Goal: Task Accomplishment & Management: Manage account settings

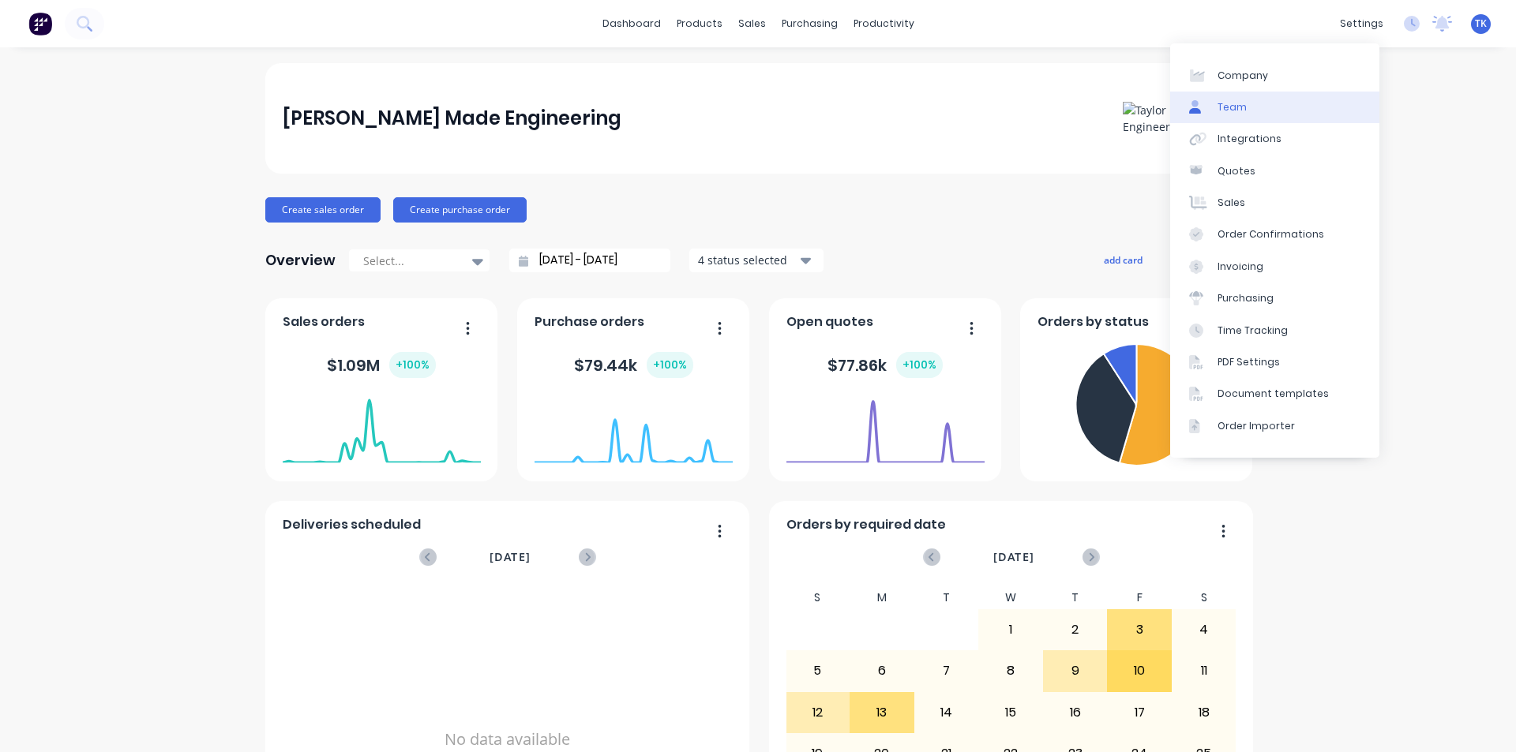
click at [1244, 105] on link "Team" at bounding box center [1274, 108] width 209 height 32
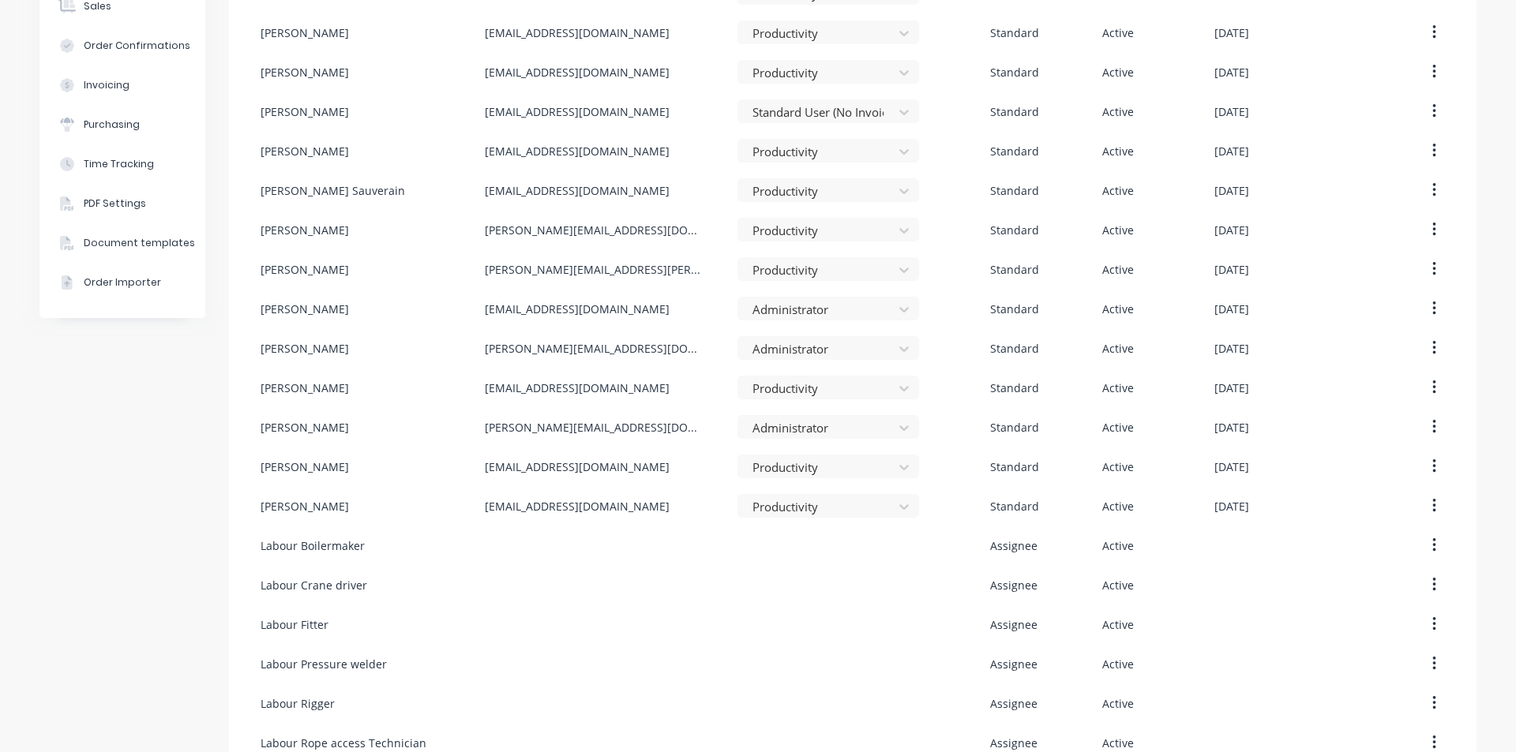
scroll to position [671, 0]
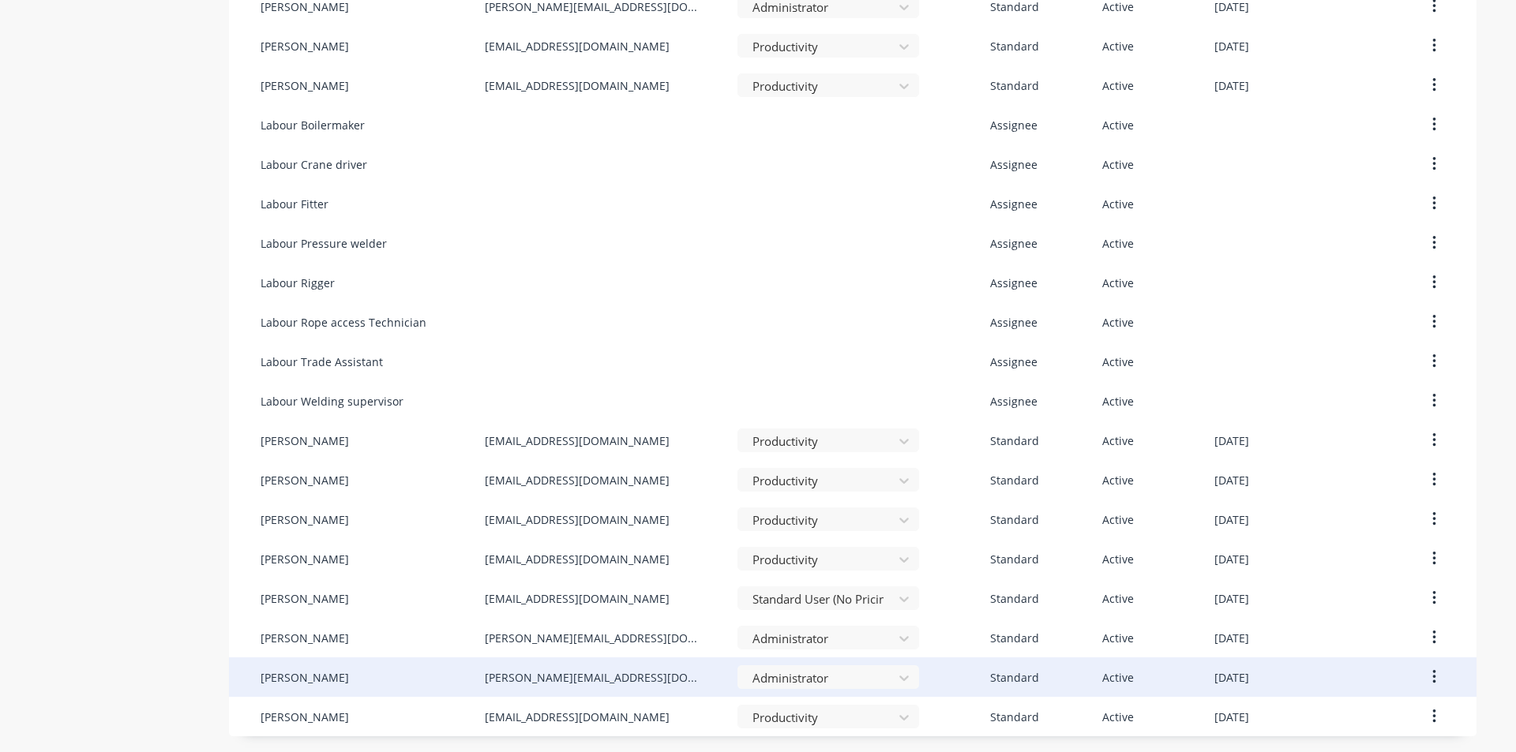
click at [545, 669] on div "[PERSON_NAME][EMAIL_ADDRESS][DOMAIN_NAME]" at bounding box center [595, 677] width 221 height 17
click at [1431, 684] on button "button" at bounding box center [1433, 677] width 37 height 28
click at [1330, 724] on div "Edit" at bounding box center [1378, 718] width 122 height 23
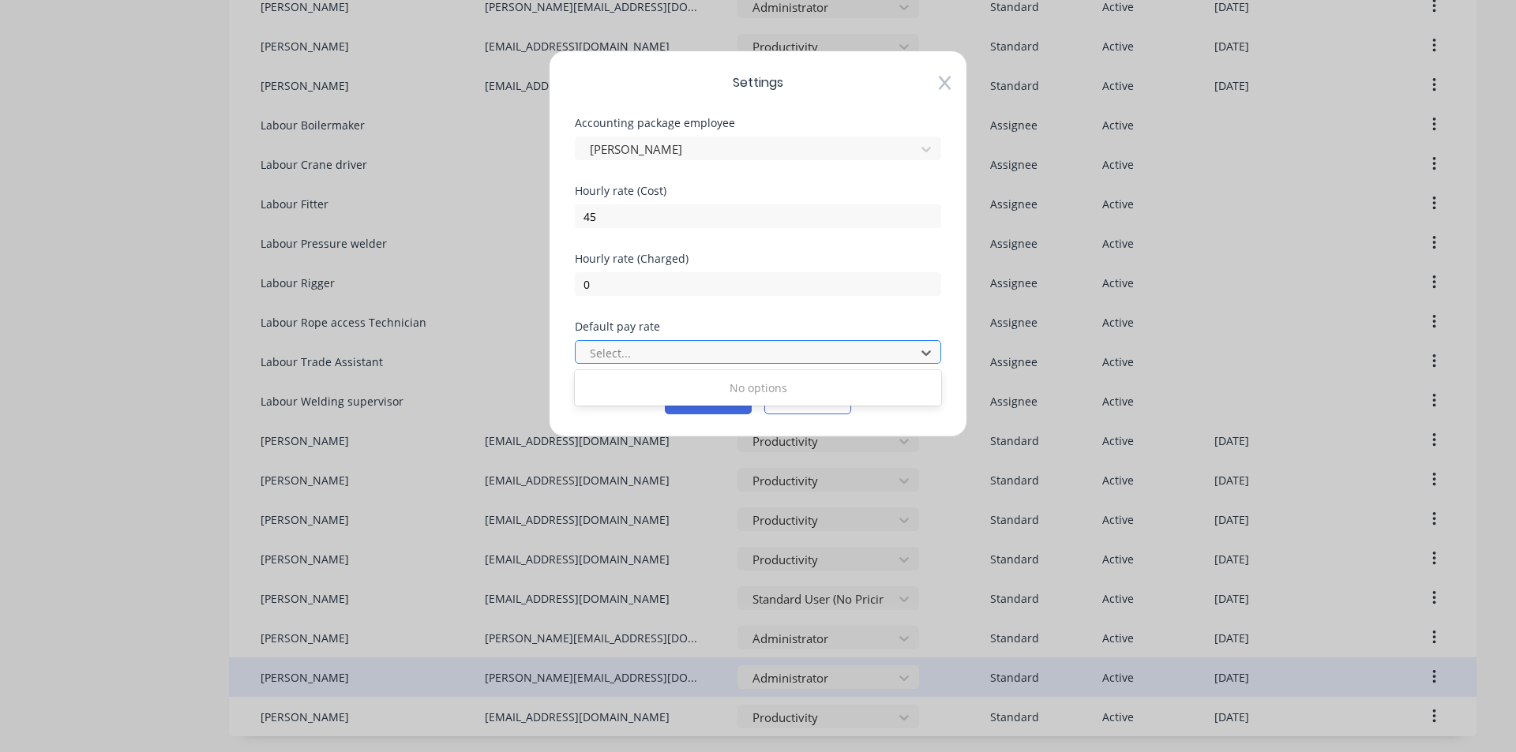
click at [789, 362] on div at bounding box center [747, 353] width 319 height 20
click at [928, 359] on icon at bounding box center [926, 353] width 16 height 16
click at [715, 409] on button "Save" at bounding box center [708, 401] width 87 height 25
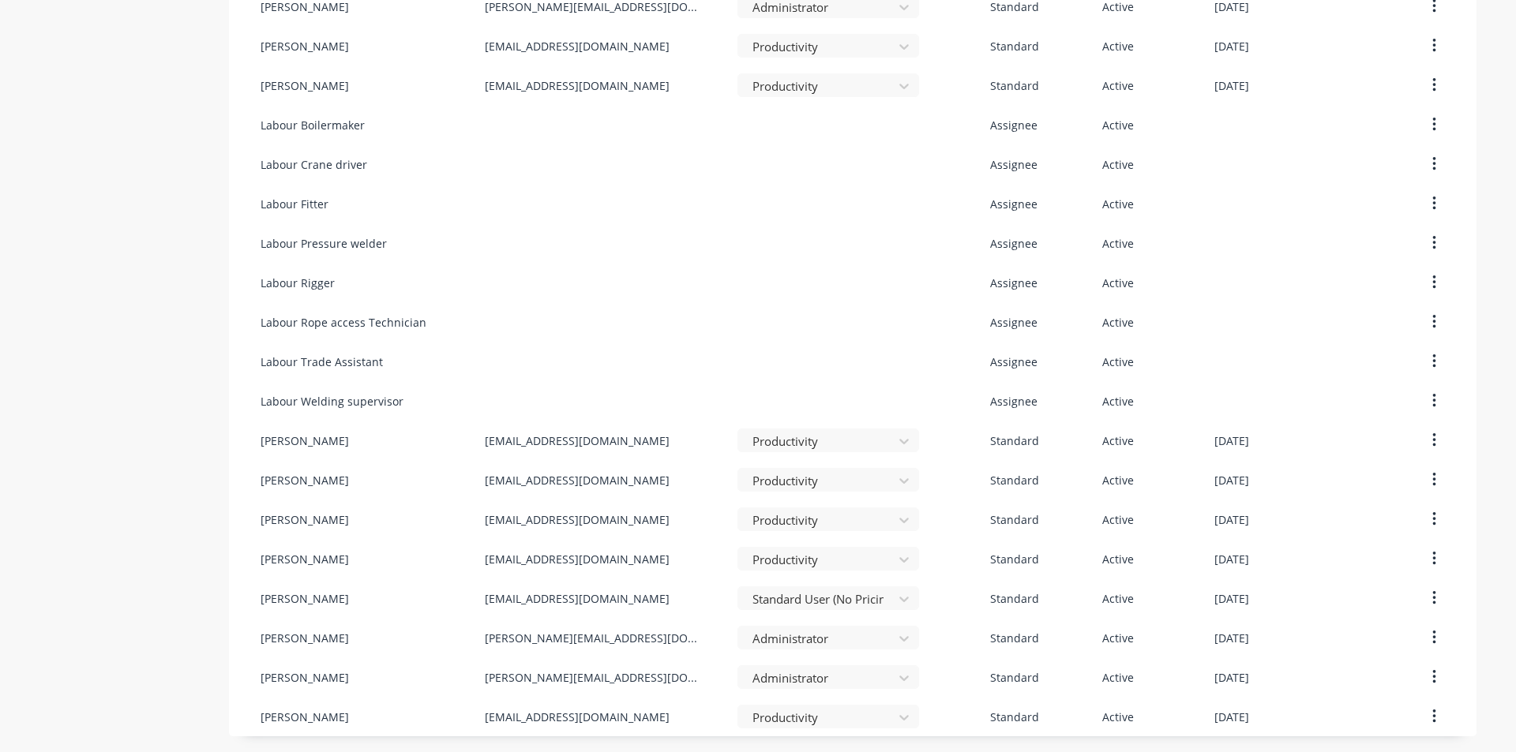
scroll to position [0, 0]
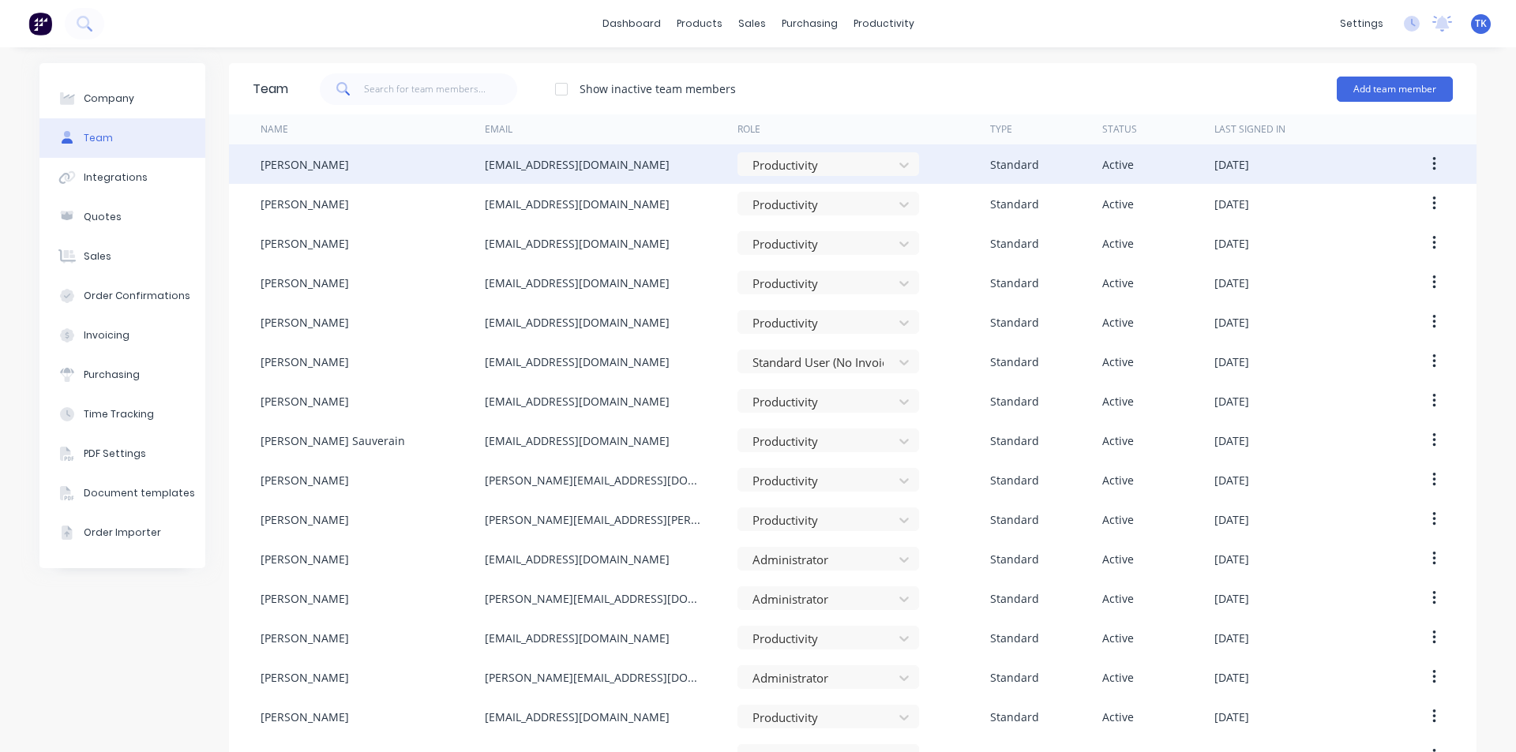
click at [547, 170] on div "[EMAIL_ADDRESS][DOMAIN_NAME]" at bounding box center [577, 164] width 185 height 17
click at [1439, 164] on button "button" at bounding box center [1433, 164] width 37 height 28
click at [1334, 211] on div "Edit" at bounding box center [1378, 205] width 122 height 23
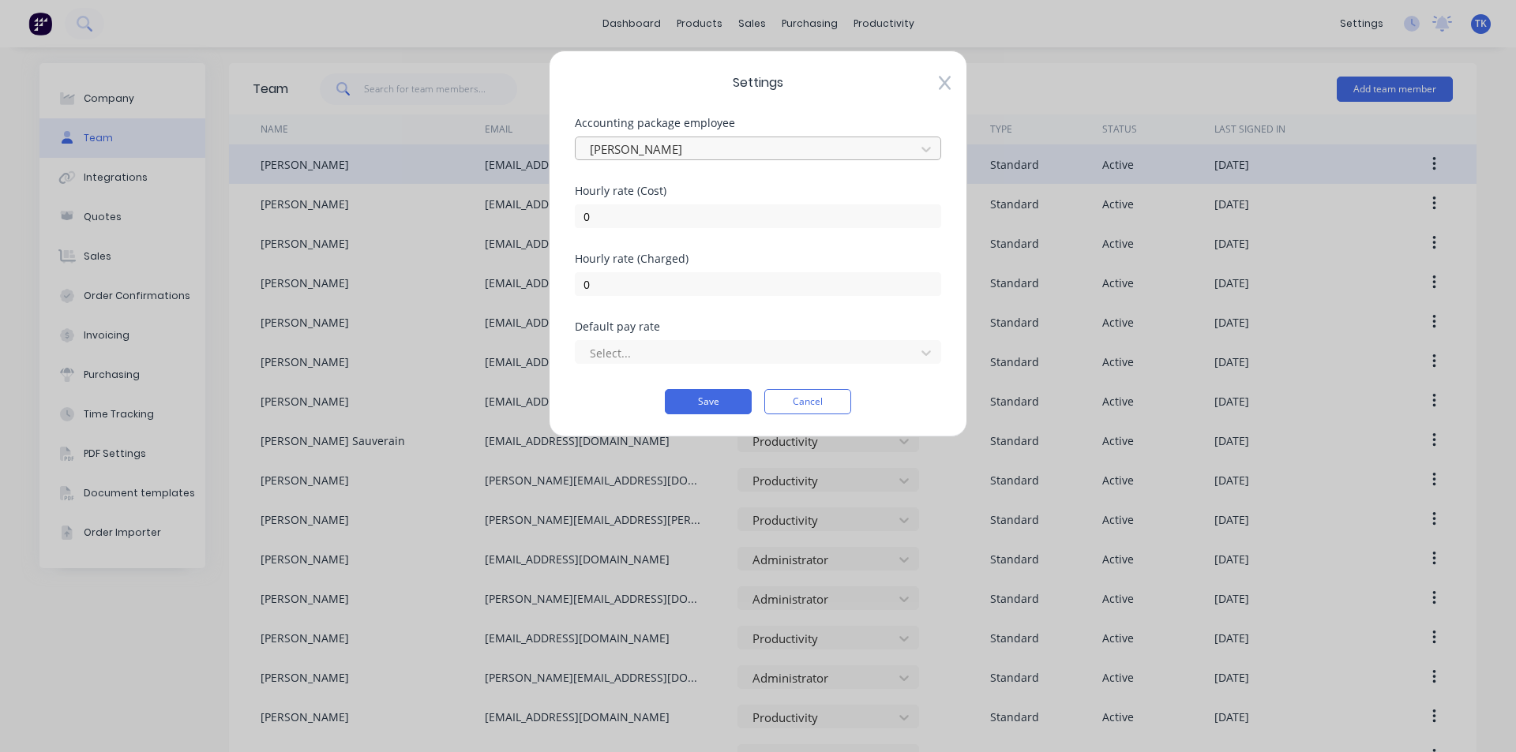
click at [707, 153] on div at bounding box center [747, 150] width 319 height 20
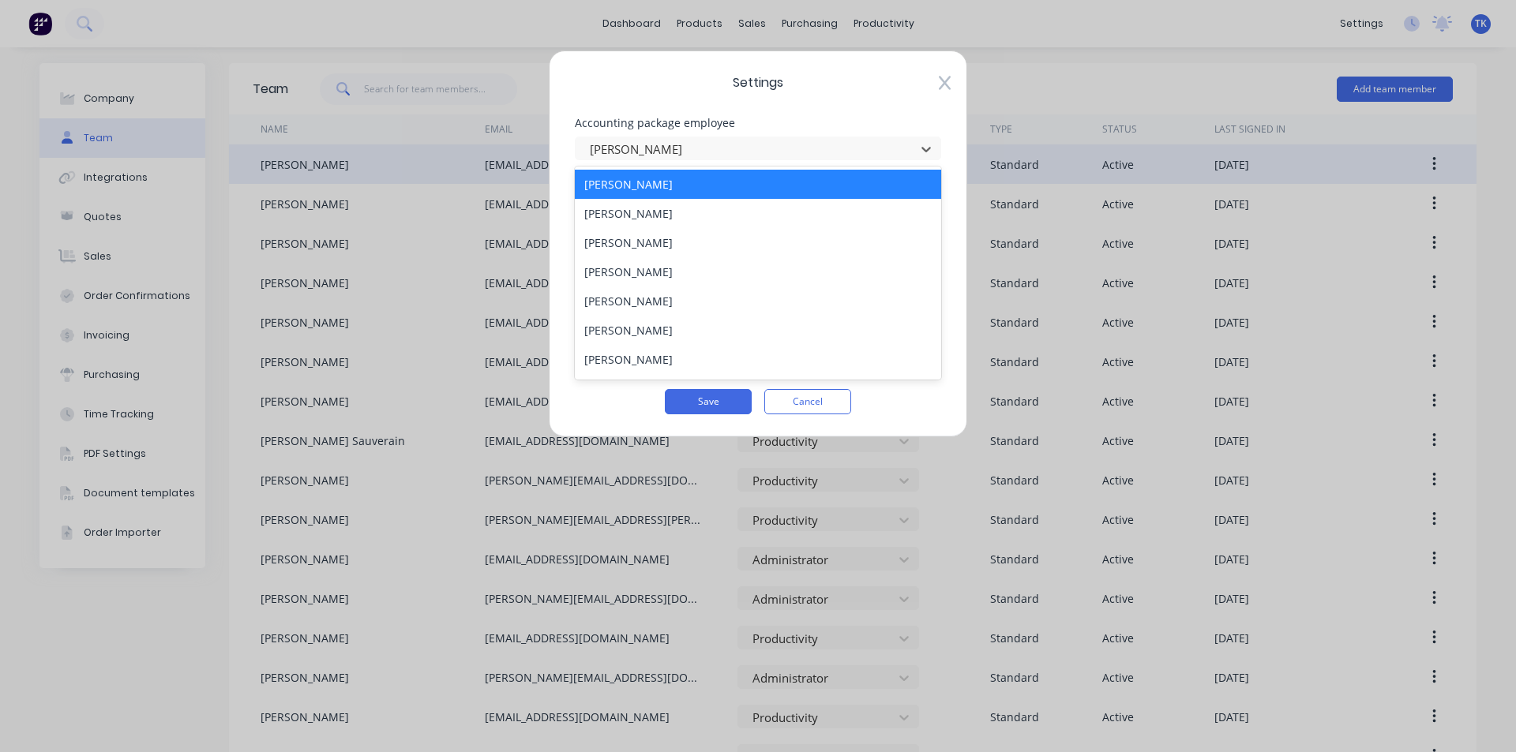
click at [673, 182] on div "[PERSON_NAME]" at bounding box center [758, 184] width 366 height 29
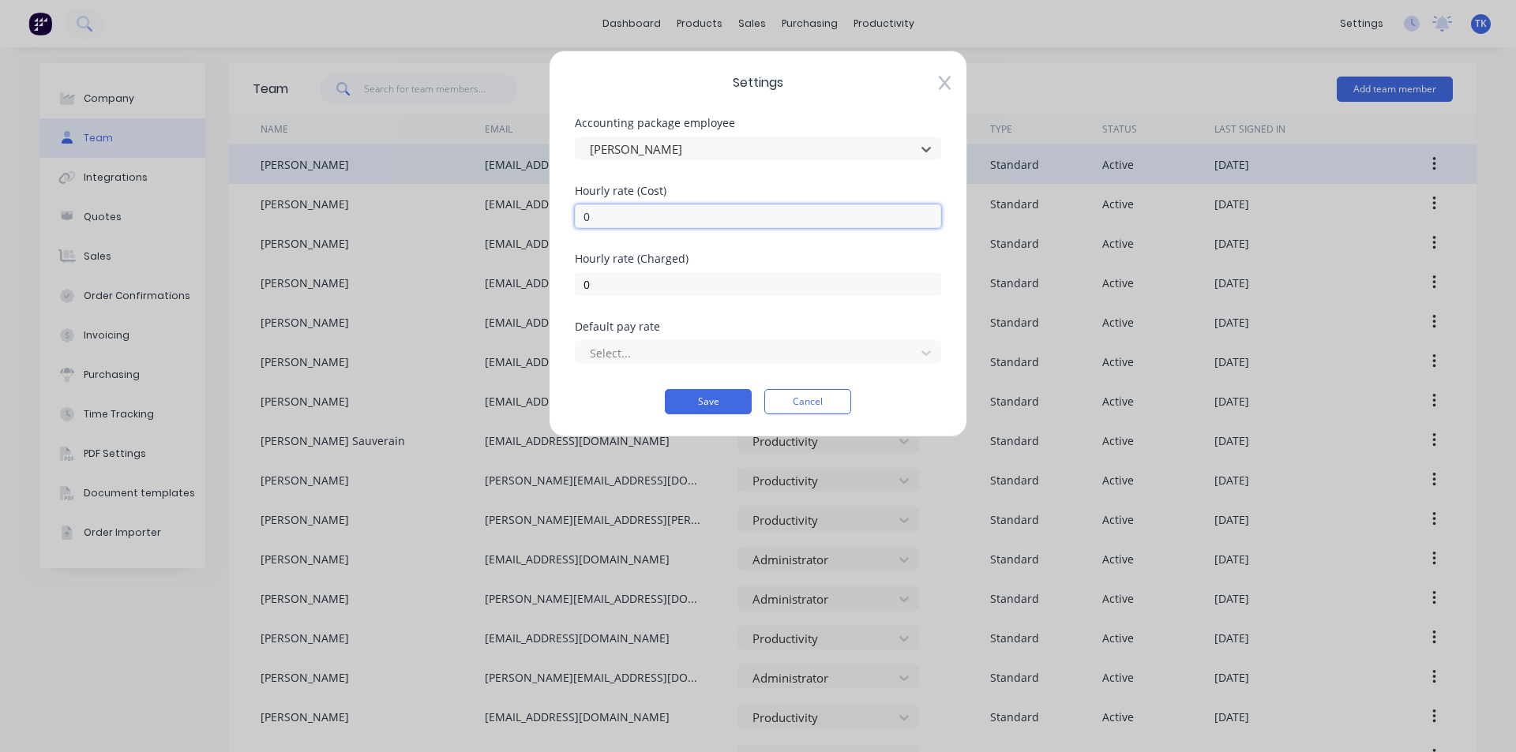
click at [697, 209] on input "0" at bounding box center [758, 216] width 366 height 24
click at [695, 209] on input "0" at bounding box center [758, 216] width 366 height 24
click at [684, 398] on button "Save" at bounding box center [708, 401] width 87 height 25
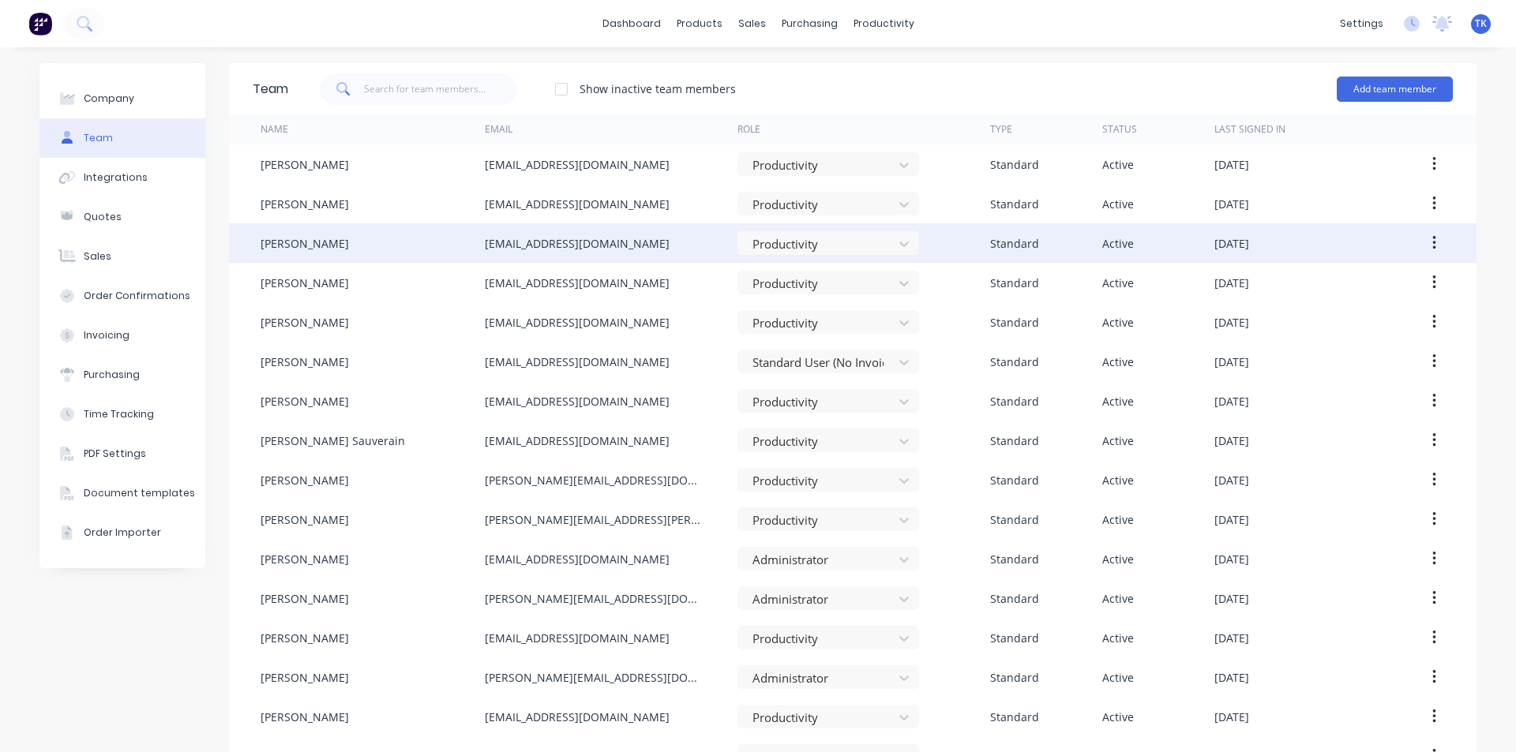
click at [1432, 248] on icon "button" at bounding box center [1434, 242] width 4 height 17
click at [1349, 274] on div "Edit" at bounding box center [1378, 284] width 122 height 23
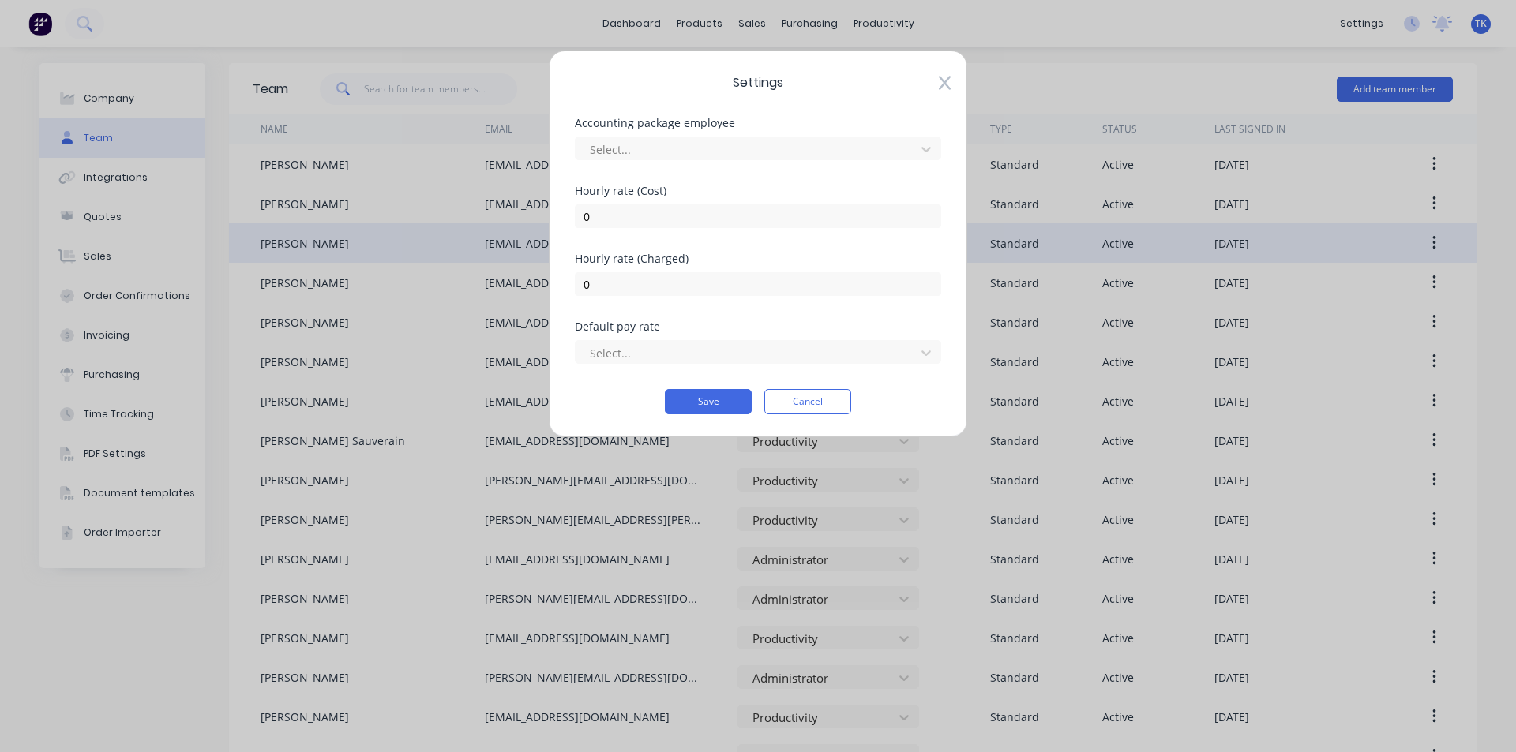
click at [954, 74] on div "Settings Accounting package employee Select... [DEMOGRAPHIC_DATA] rate (Cost) 0…" at bounding box center [758, 244] width 418 height 387
click at [945, 90] on icon at bounding box center [945, 83] width 12 height 16
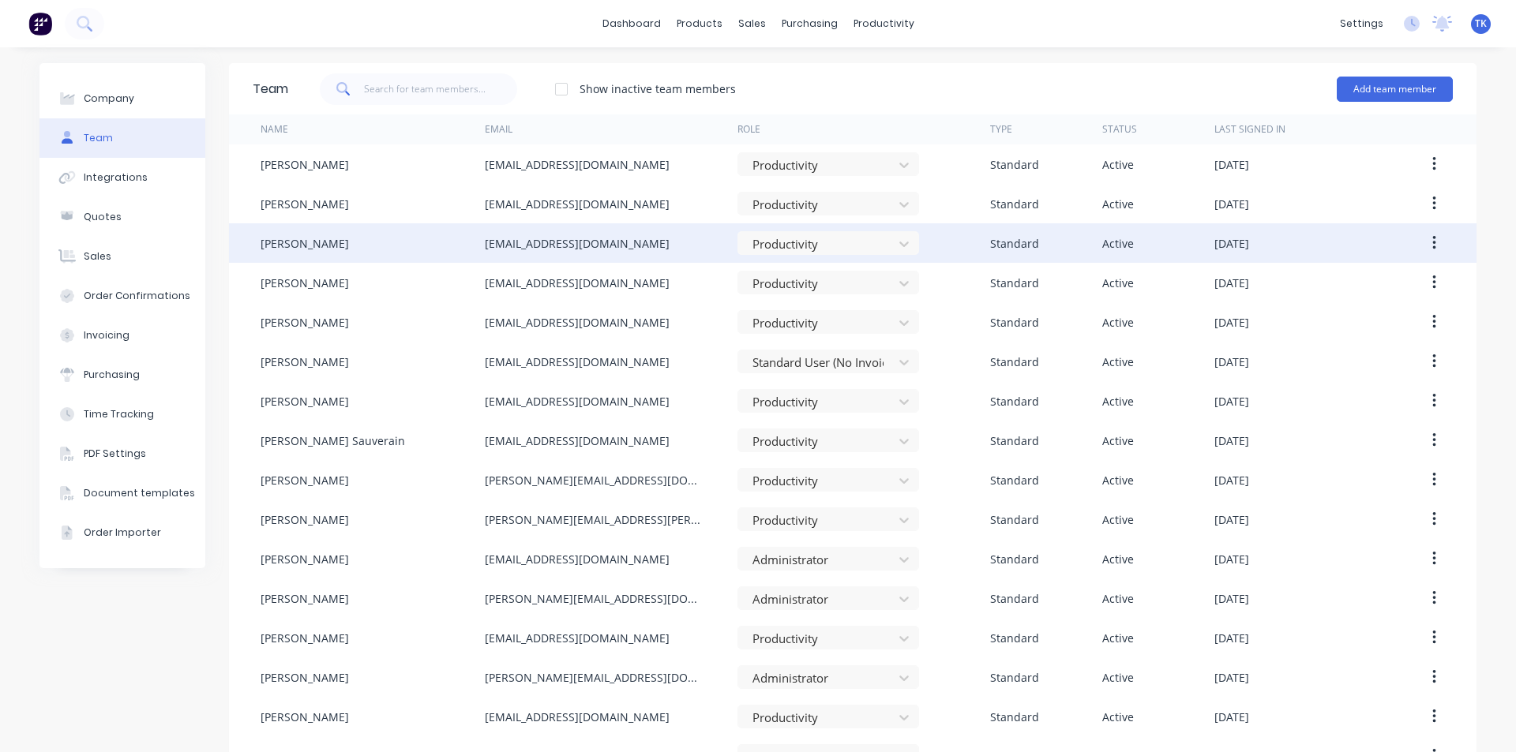
click at [1151, 59] on div "Company Team Integrations Quotes Sales Order Confirmations Invoicing Purchasing…" at bounding box center [758, 735] width 1516 height 1376
click at [884, 13] on div "productivity" at bounding box center [883, 24] width 77 height 24
click at [915, 174] on div "Timesheets" at bounding box center [911, 171] width 59 height 14
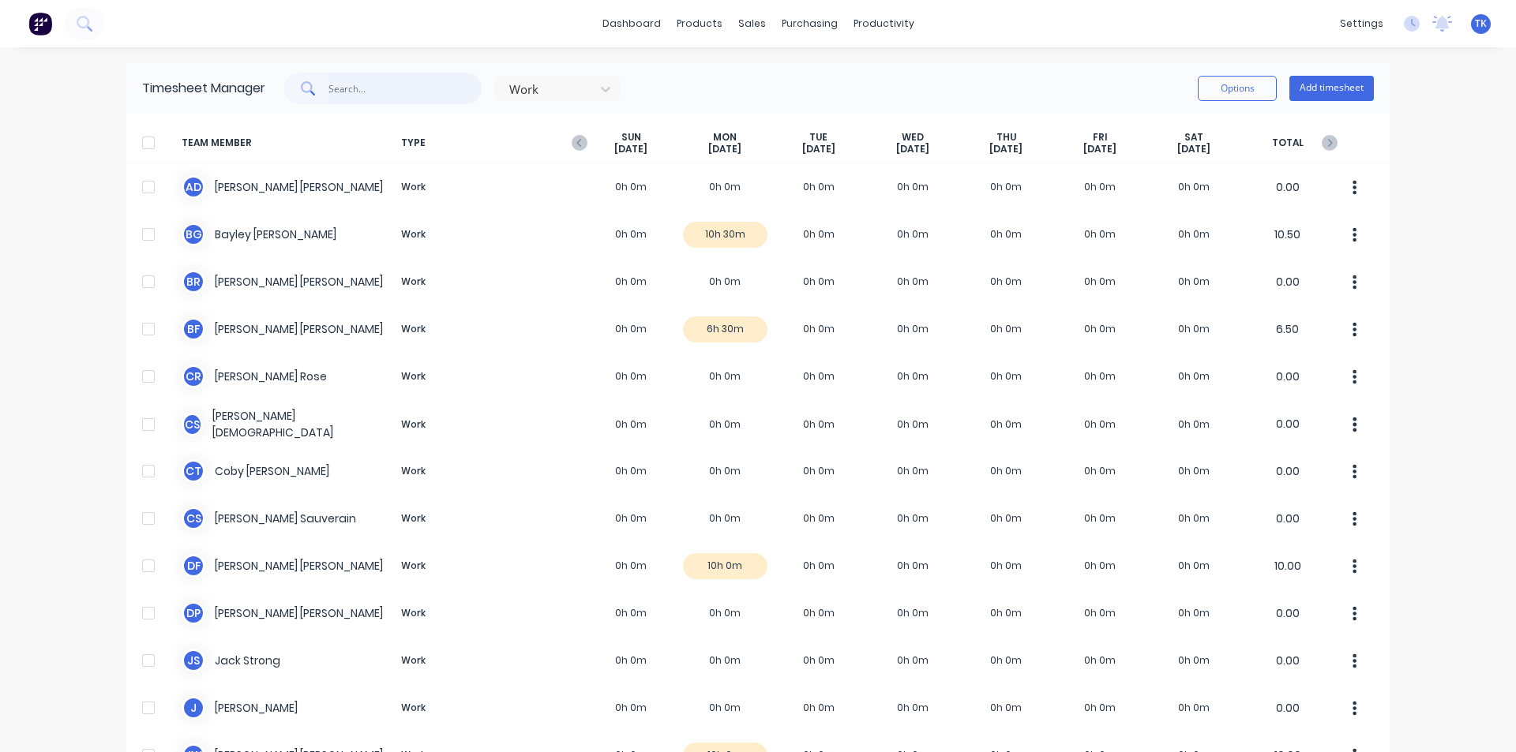
click at [362, 83] on input "text" at bounding box center [405, 89] width 154 height 32
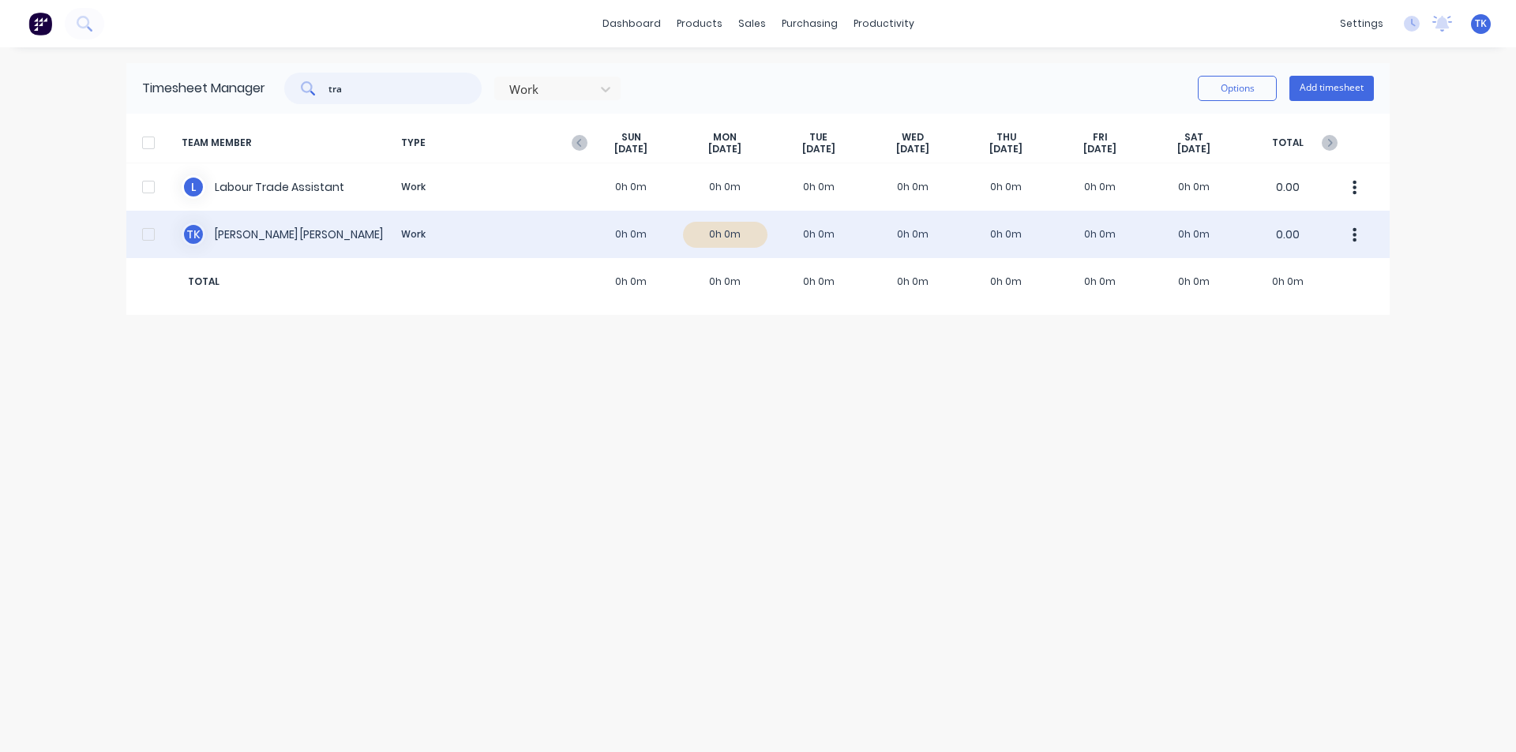
type input "tra"
click at [148, 237] on div at bounding box center [149, 235] width 32 height 32
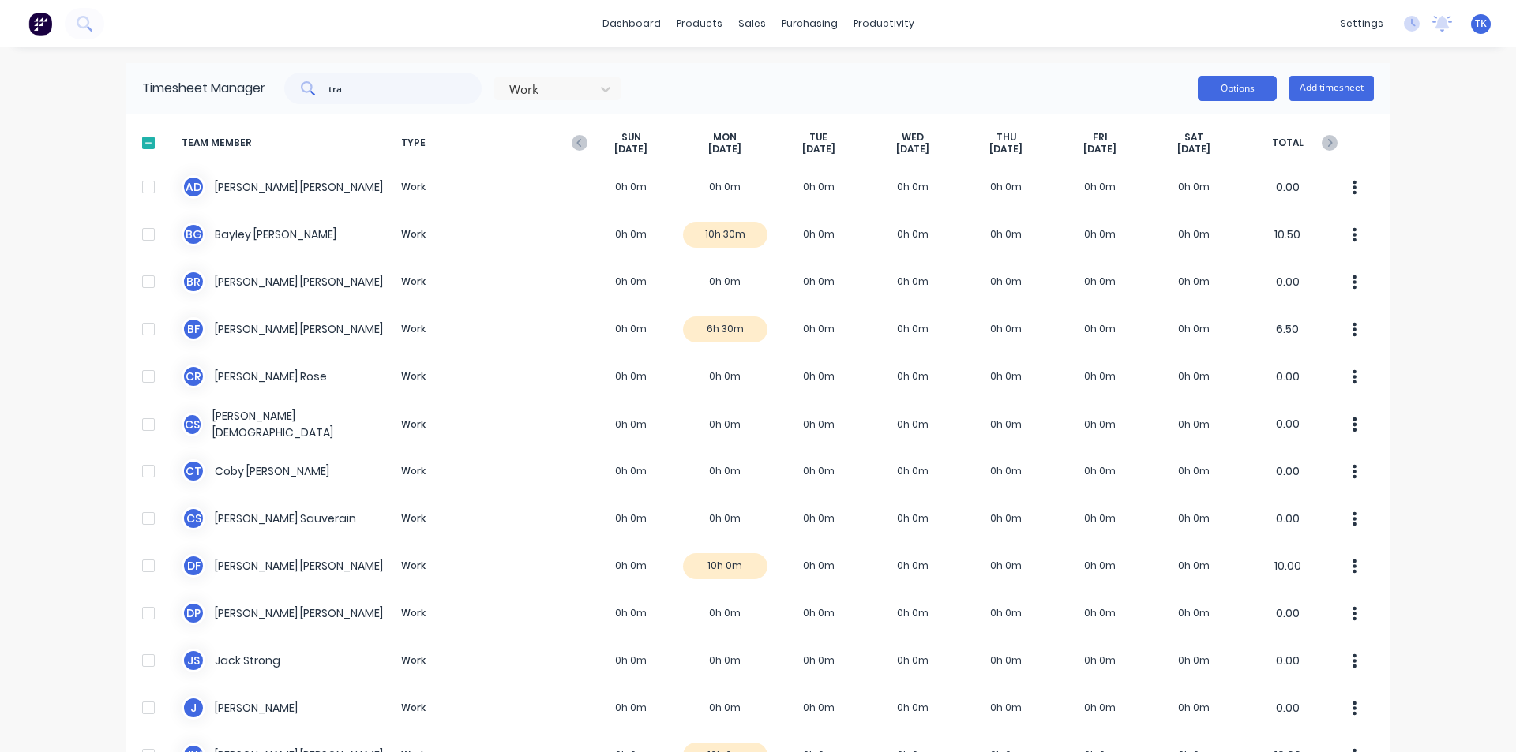
click at [1240, 88] on button "Options" at bounding box center [1237, 88] width 79 height 25
click at [1134, 218] on button "Export" at bounding box center [1201, 224] width 150 height 32
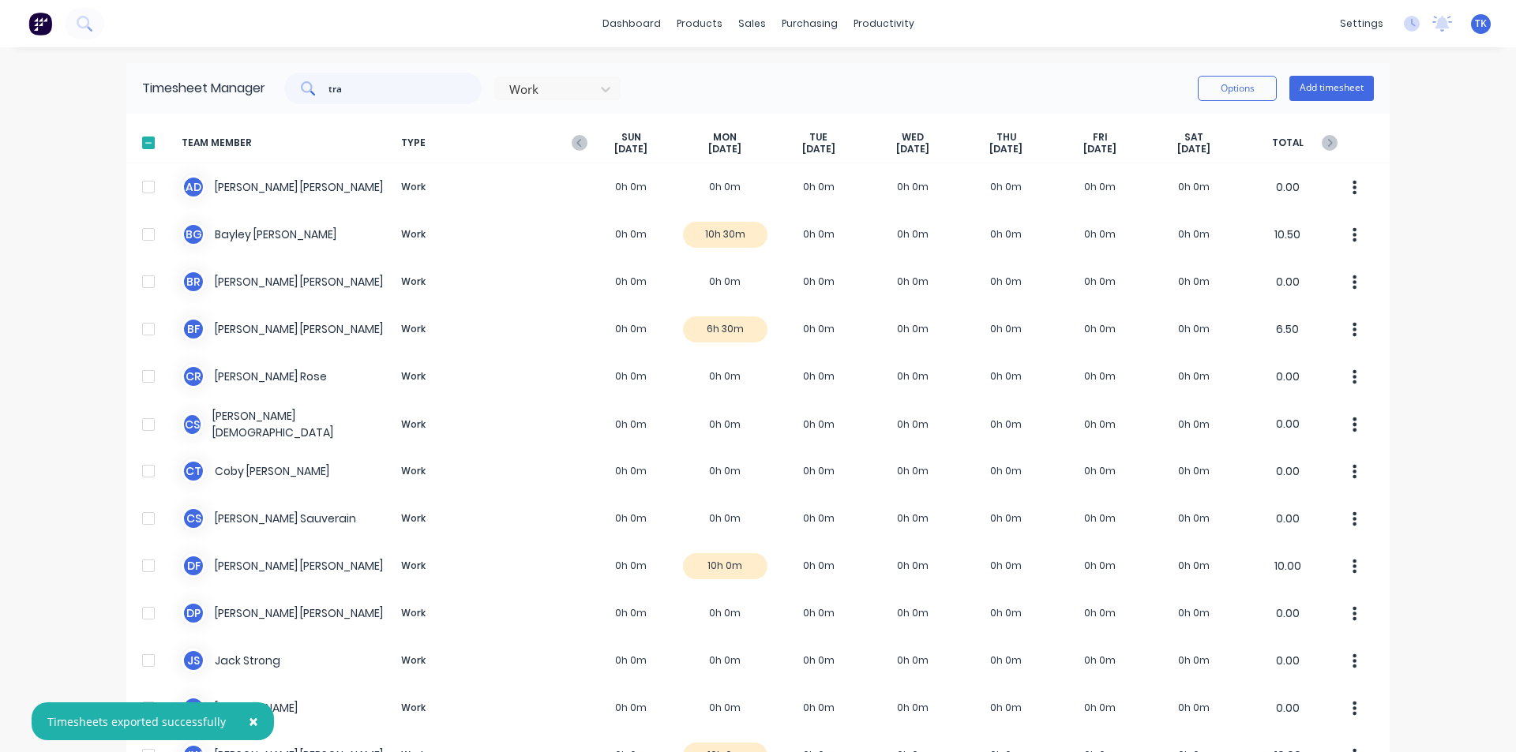
click at [249, 715] on span "×" at bounding box center [253, 721] width 9 height 22
click at [576, 142] on icon "button" at bounding box center [580, 143] width 16 height 16
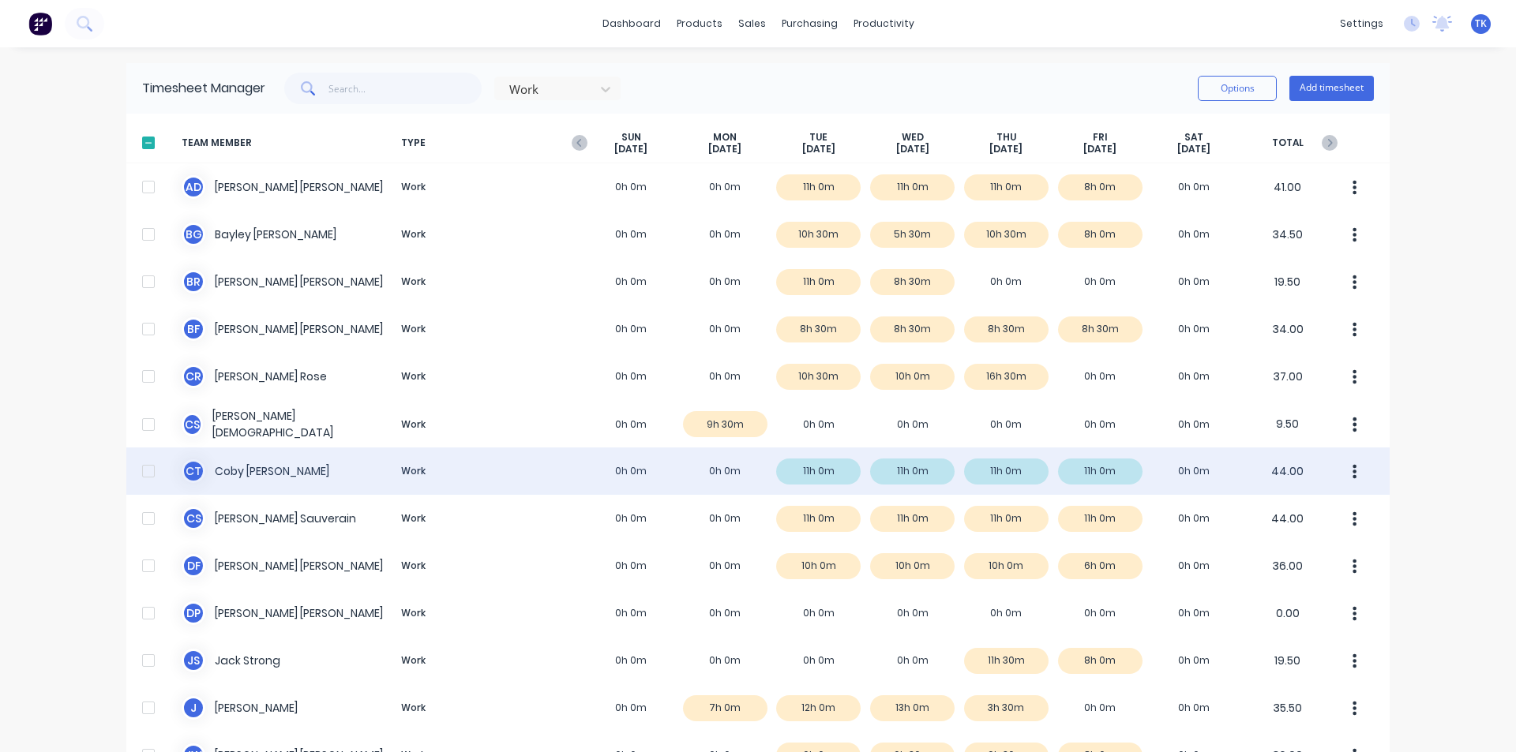
click at [138, 474] on div at bounding box center [149, 471] width 32 height 32
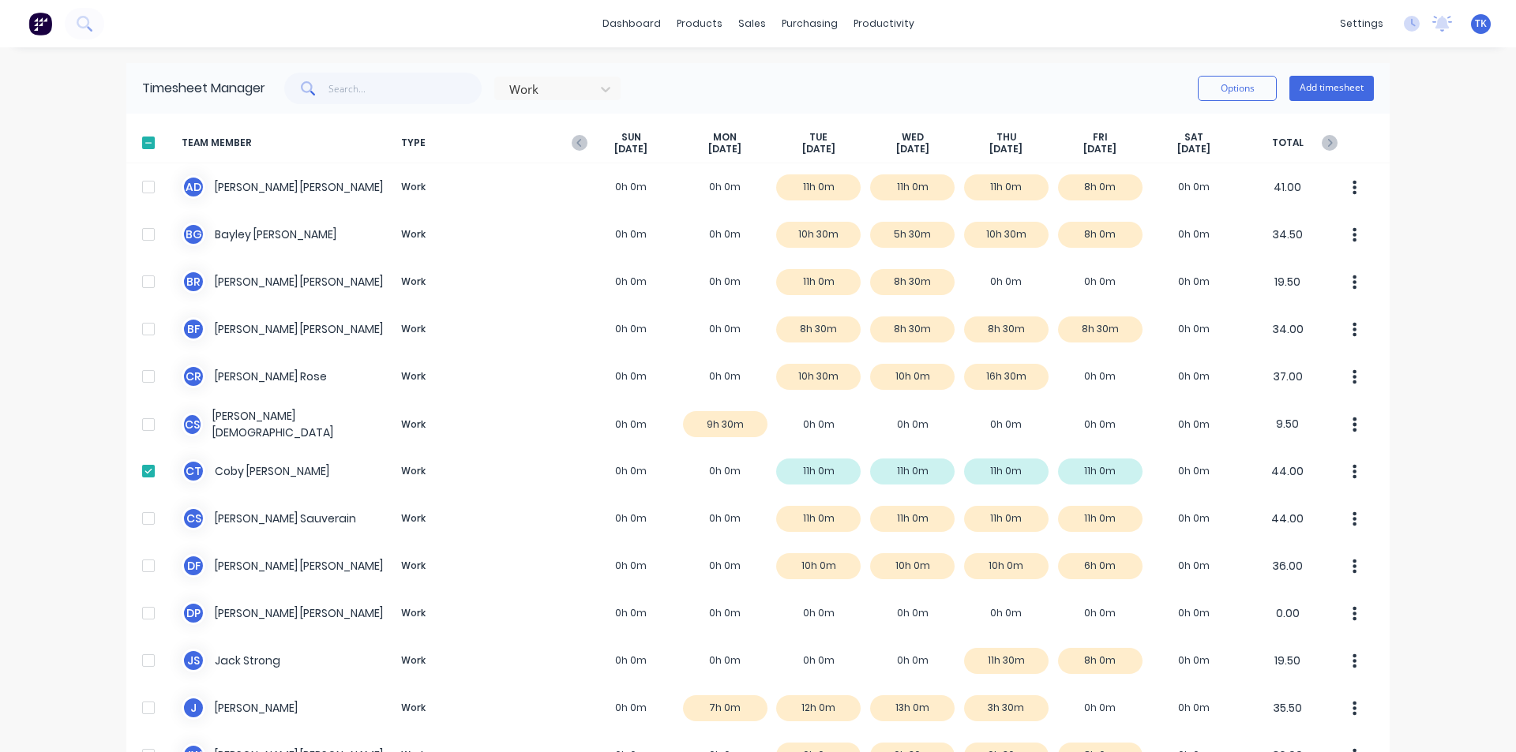
drag, startPoint x: 1224, startPoint y: 88, endPoint x: 1222, endPoint y: 104, distance: 16.7
click at [1224, 93] on button "Options" at bounding box center [1237, 88] width 79 height 25
click at [1183, 227] on div "Export" at bounding box center [1202, 223] width 122 height 23
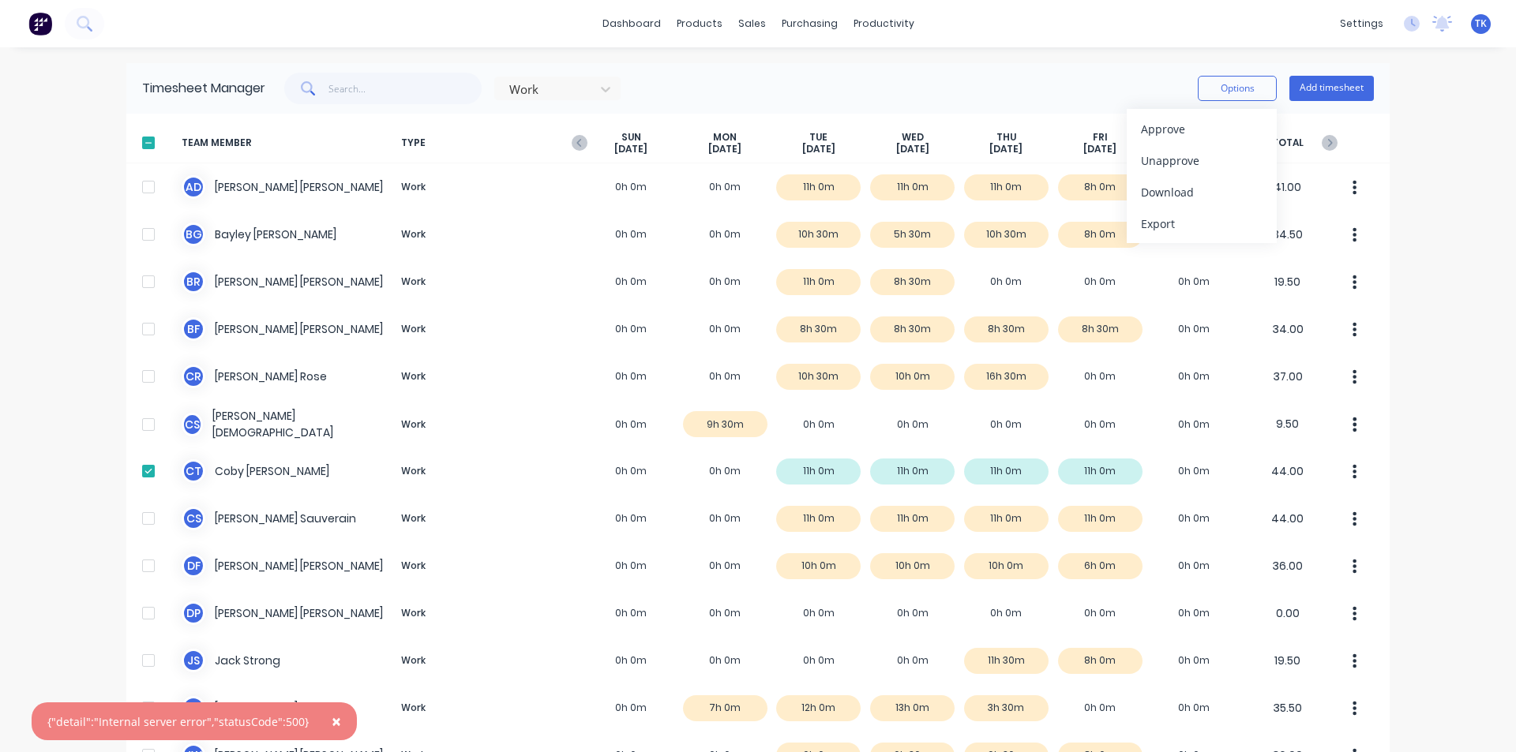
click at [332, 725] on span "×" at bounding box center [336, 721] width 9 height 22
